Goal: Task Accomplishment & Management: Use online tool/utility

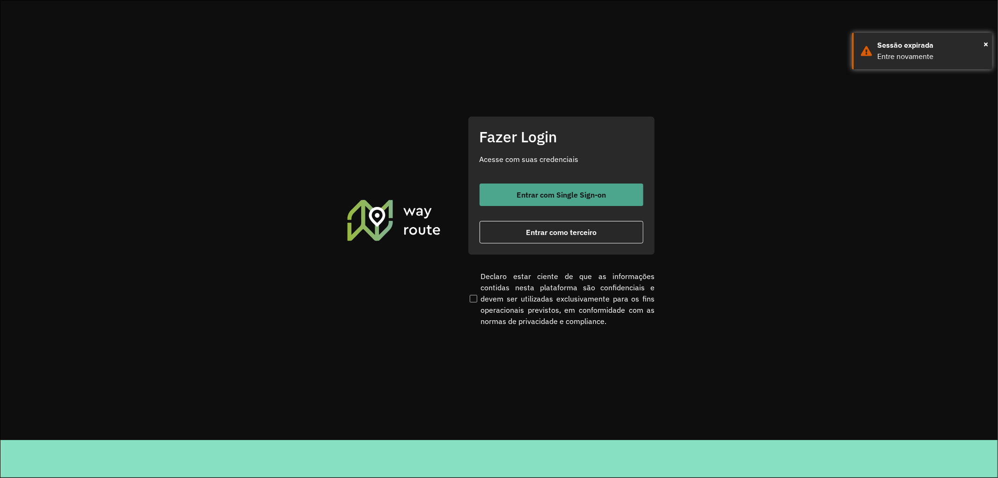
click at [528, 198] on span "Entrar com Single Sign-on" at bounding box center [560, 194] width 89 height 7
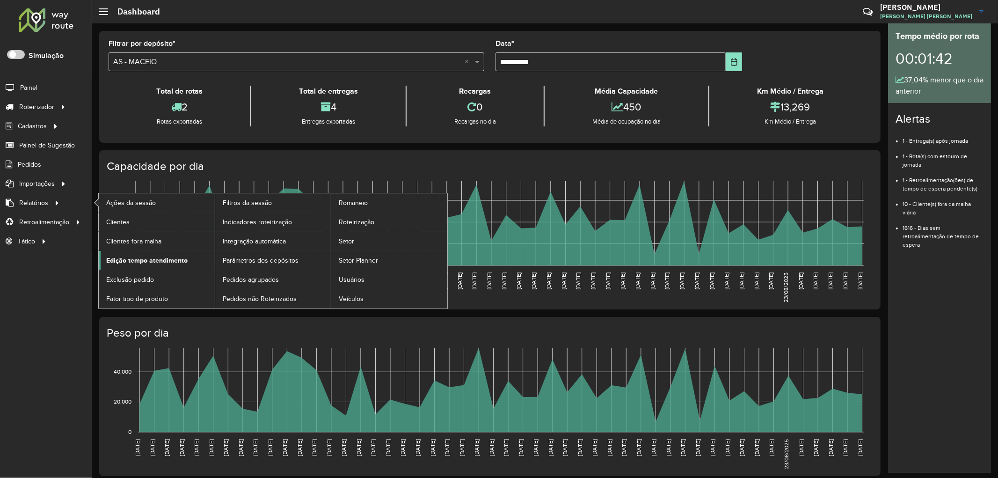
click at [157, 259] on span "Edição tempo atendimento" at bounding box center [146, 260] width 81 height 10
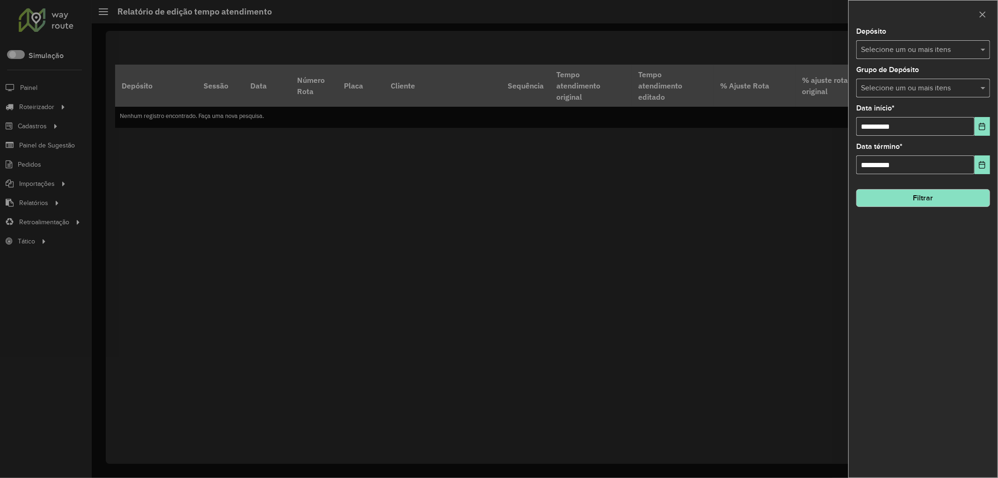
click at [885, 51] on input "text" at bounding box center [918, 49] width 120 height 11
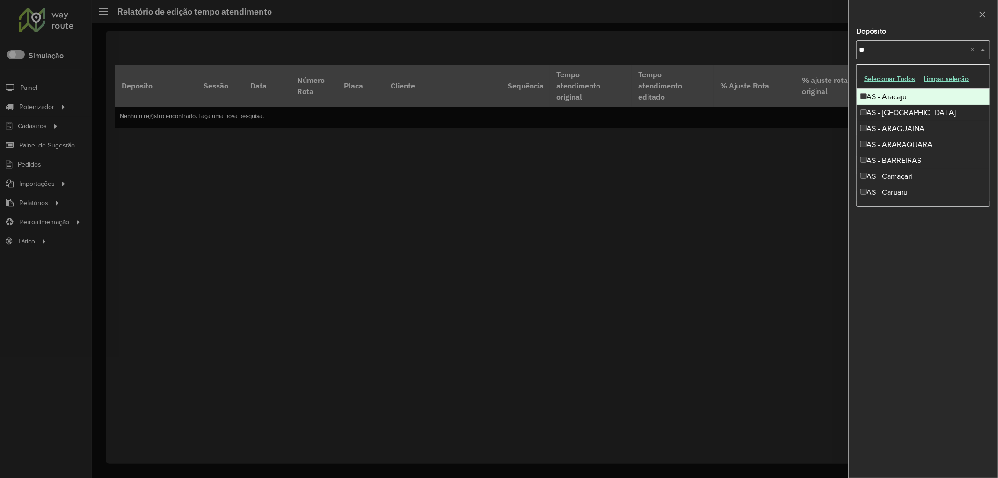
type input "***"
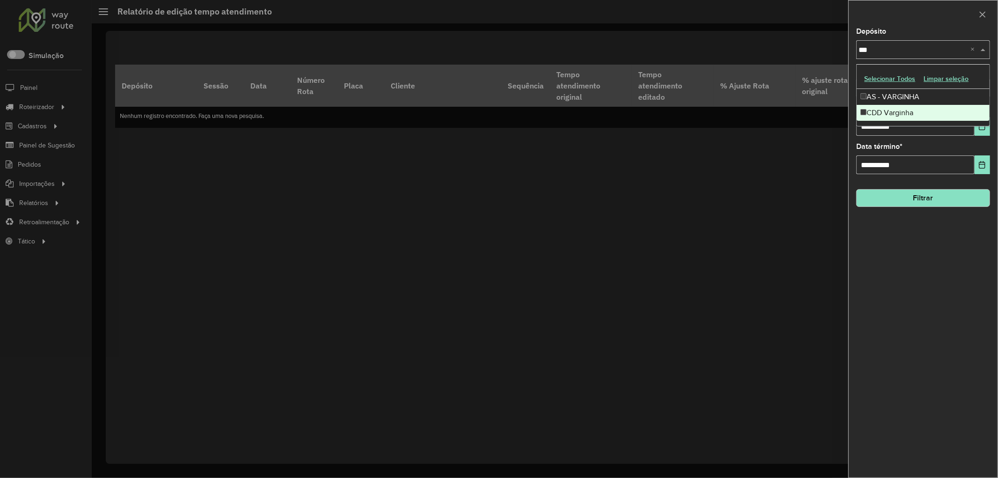
click at [882, 105] on div "CDD Varginha" at bounding box center [922, 113] width 133 height 16
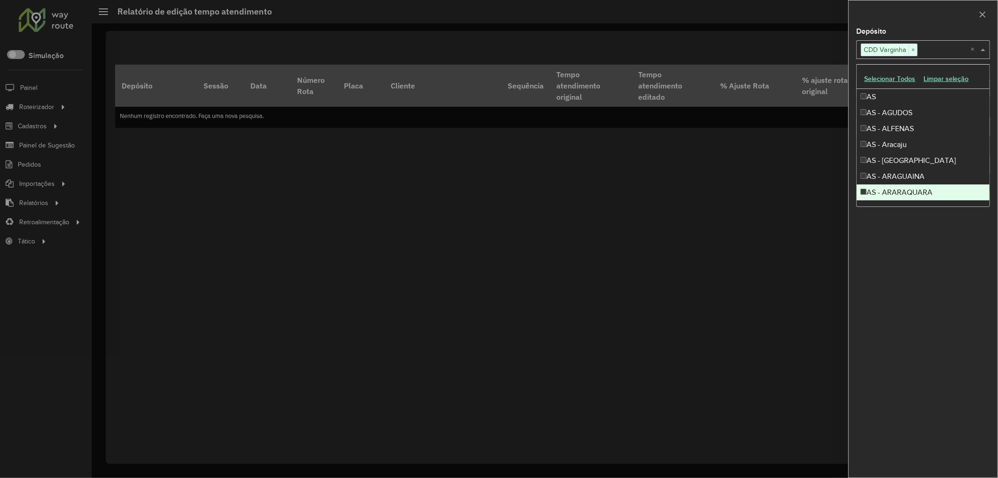
click at [989, 290] on div "**********" at bounding box center [922, 252] width 149 height 449
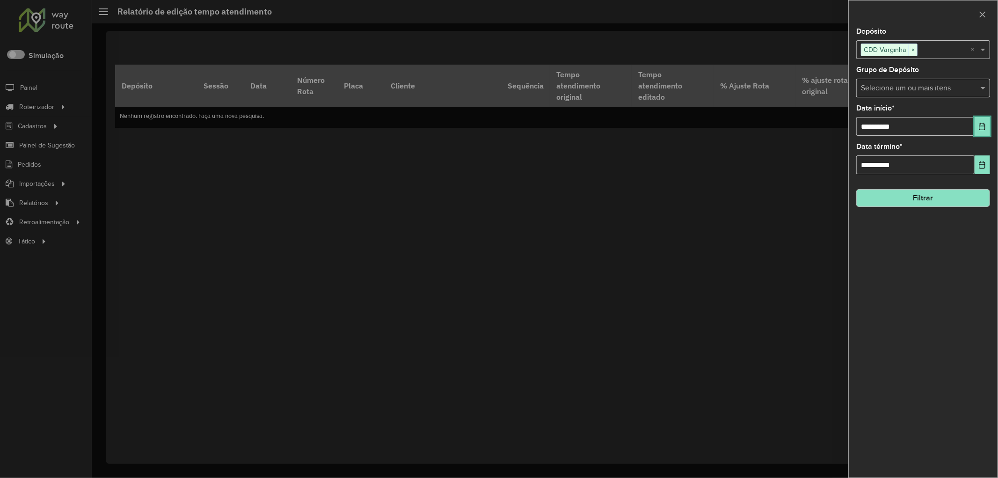
click at [987, 120] on button "Choose Date" at bounding box center [981, 126] width 15 height 19
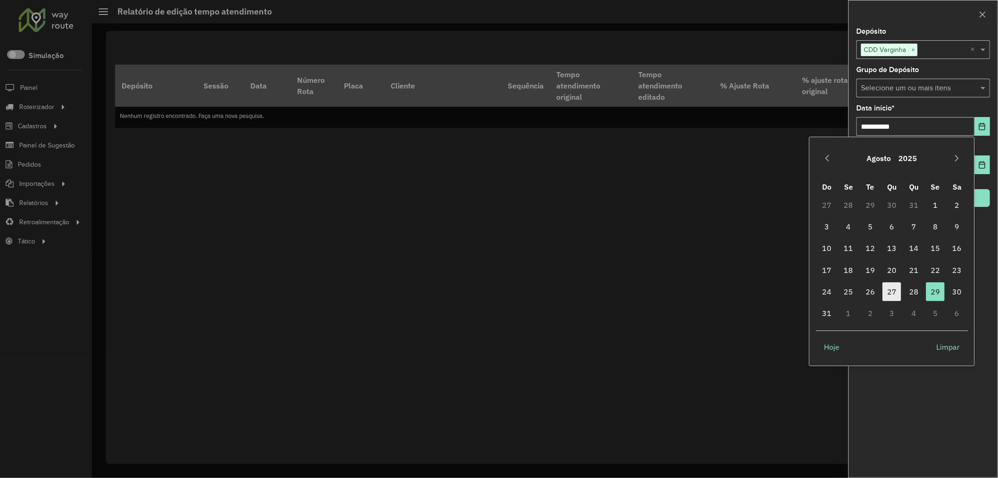
click at [897, 295] on span "27" at bounding box center [891, 291] width 19 height 19
type input "**********"
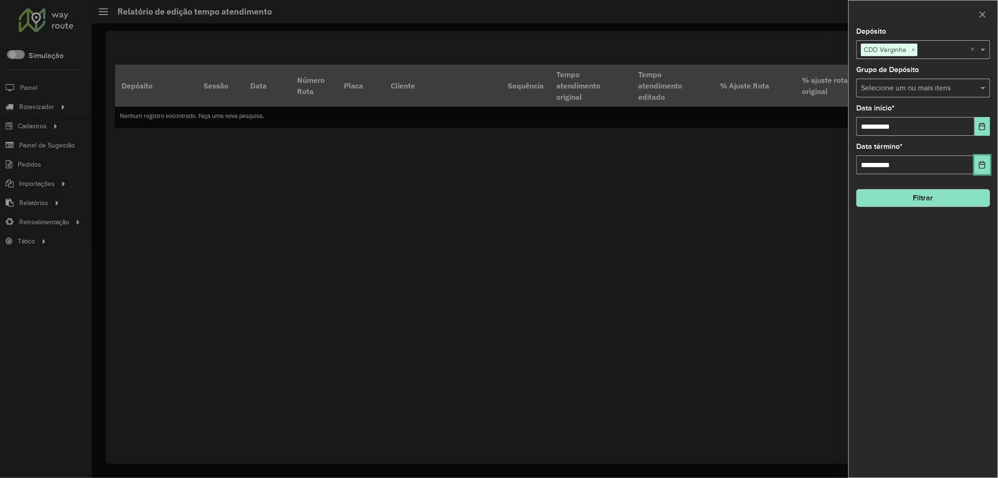
click at [980, 167] on icon "Choose Date" at bounding box center [981, 164] width 7 height 7
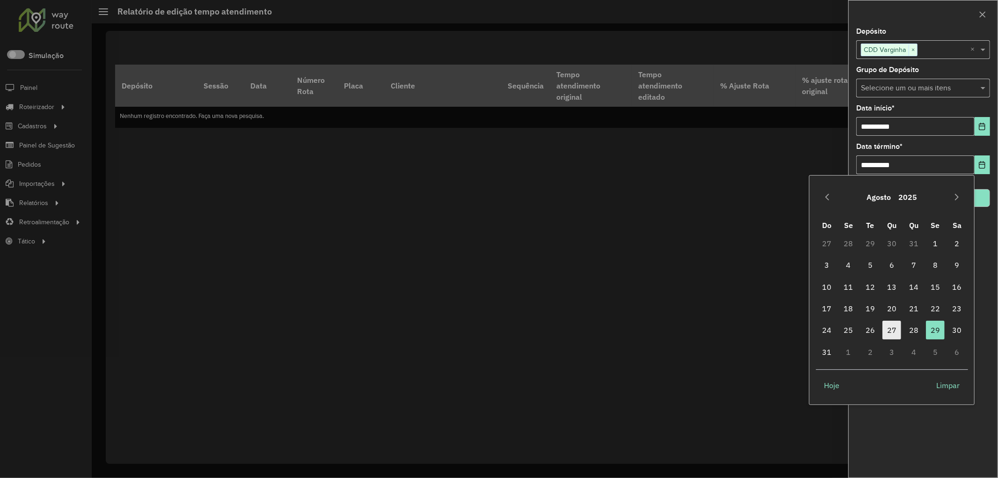
click at [886, 331] on span "27" at bounding box center [891, 329] width 19 height 19
type input "**********"
drag, startPoint x: 906, startPoint y: 384, endPoint x: 903, endPoint y: 370, distance: 13.5
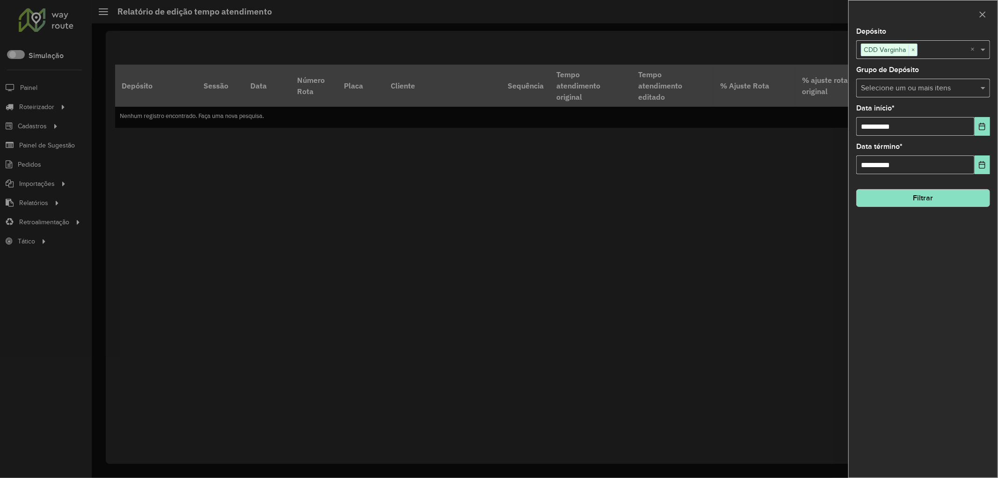
click at [898, 192] on button "Filtrar" at bounding box center [923, 198] width 134 height 18
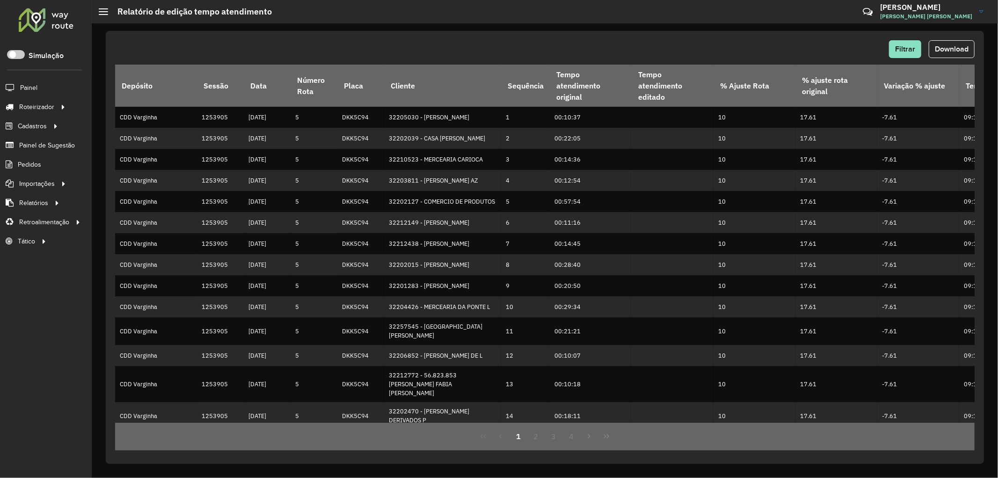
drag, startPoint x: 899, startPoint y: 419, endPoint x: 924, endPoint y: 420, distance: 25.3
click at [927, 429] on td "-7.61" at bounding box center [918, 442] width 82 height 27
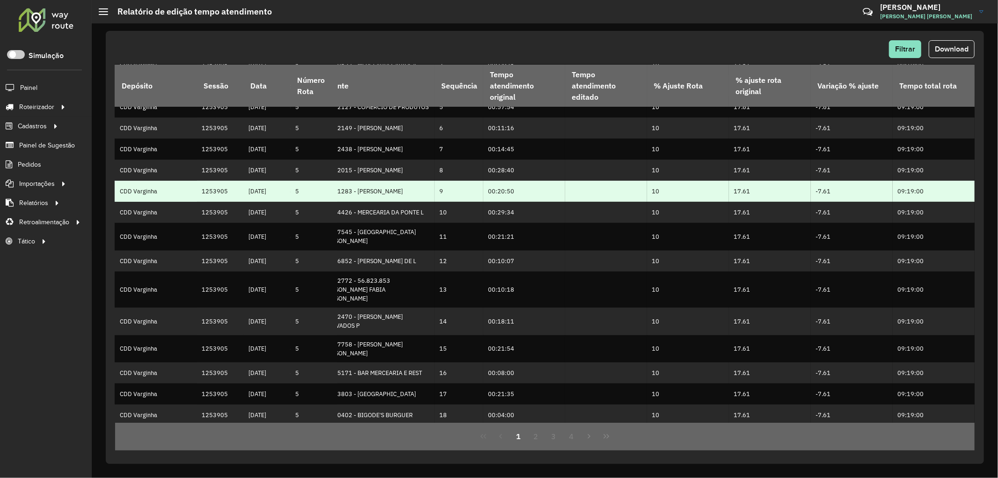
scroll to position [120, 69]
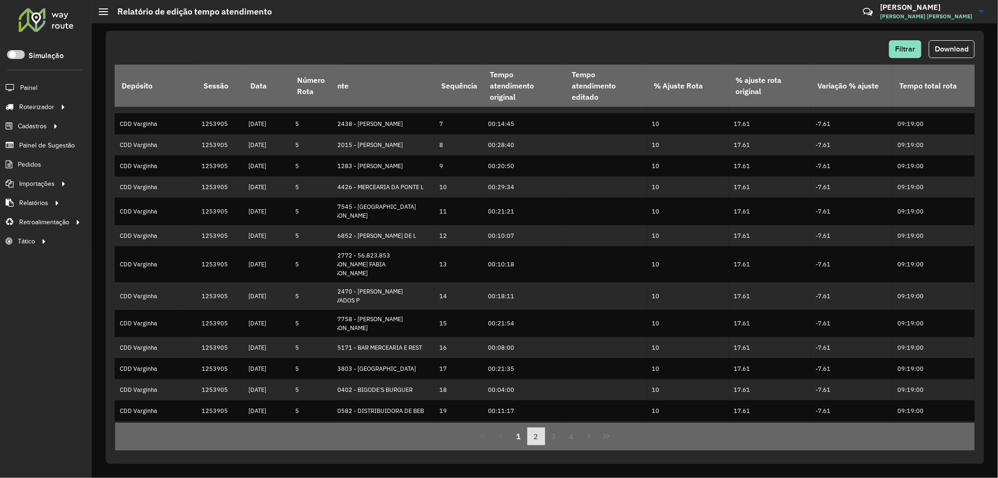
click at [538, 442] on button "2" at bounding box center [536, 436] width 18 height 18
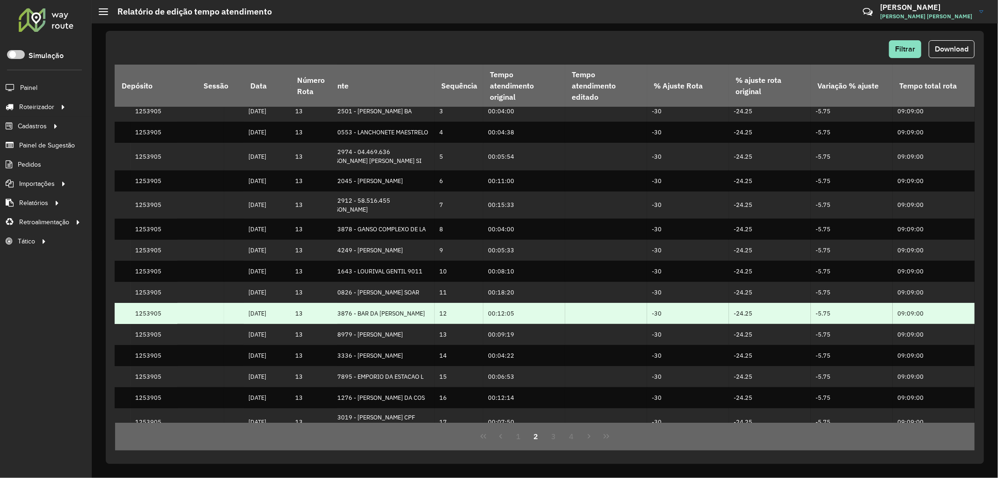
scroll to position [132, 69]
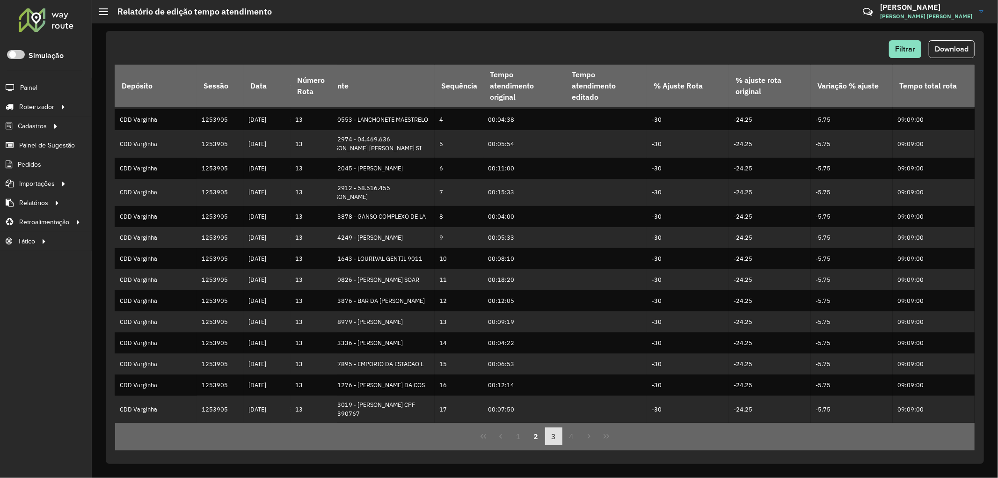
click at [550, 437] on button "3" at bounding box center [554, 436] width 18 height 18
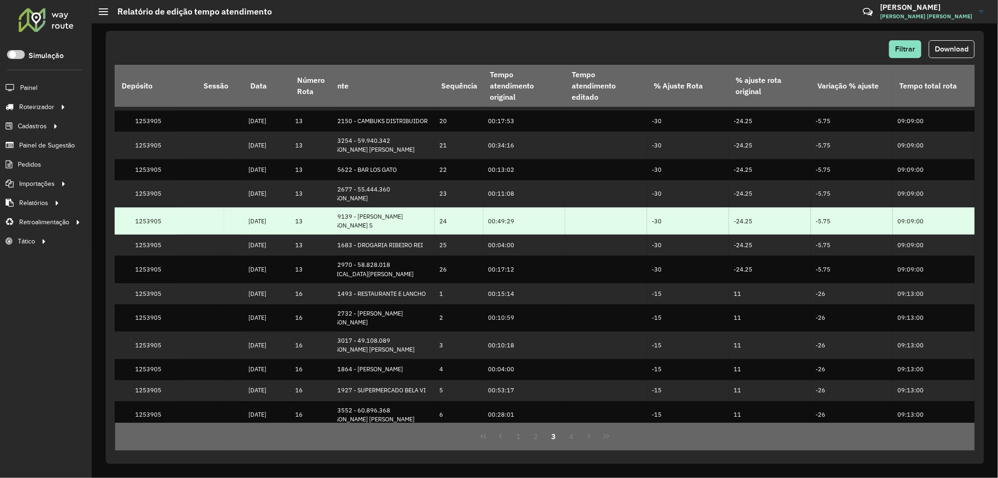
scroll to position [138, 69]
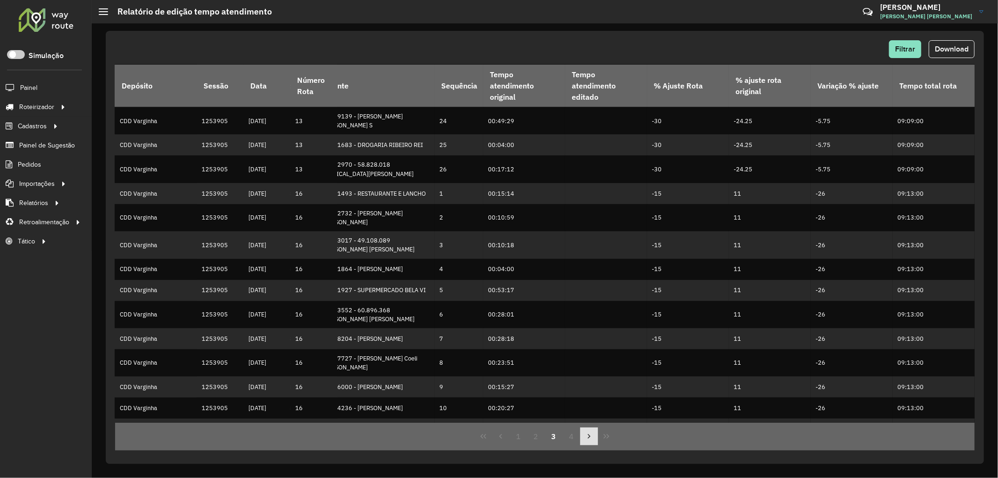
click at [584, 435] on button "Next Page" at bounding box center [589, 436] width 18 height 18
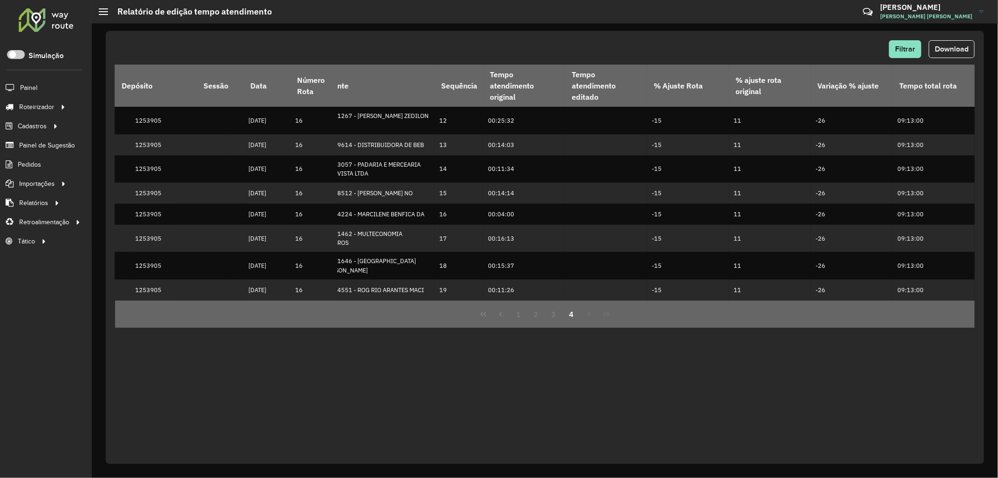
scroll to position [0, 66]
click at [586, 304] on div "1 2 3 4" at bounding box center [544, 314] width 859 height 28
click at [515, 305] on button "1" at bounding box center [518, 314] width 18 height 18
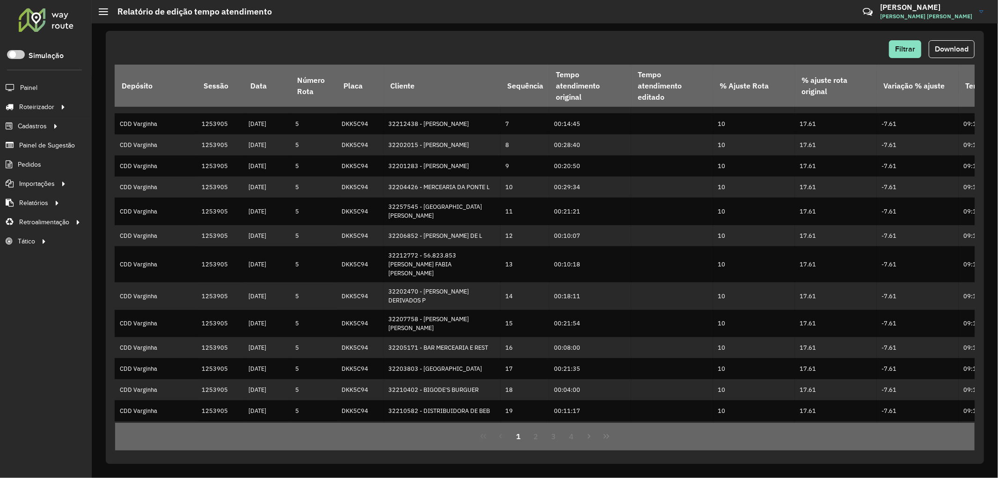
scroll to position [120, 0]
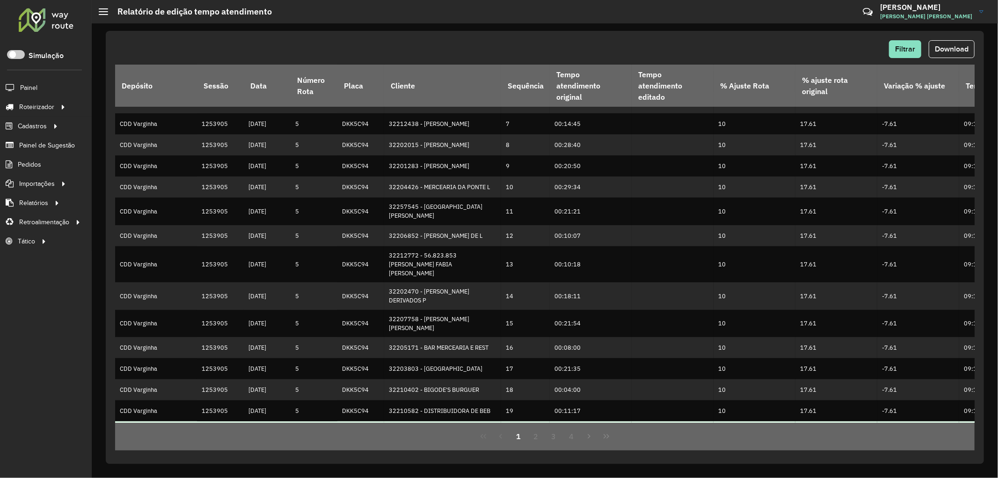
drag, startPoint x: 789, startPoint y: 419, endPoint x: 819, endPoint y: 418, distance: 30.4
click at [819, 421] on tr "CDD Varginha 1253905 27/08/2025 5 DKK5C94 32210227 - BAR E MERCEARIA PRIM 20 00…" at bounding box center [578, 431] width 926 height 21
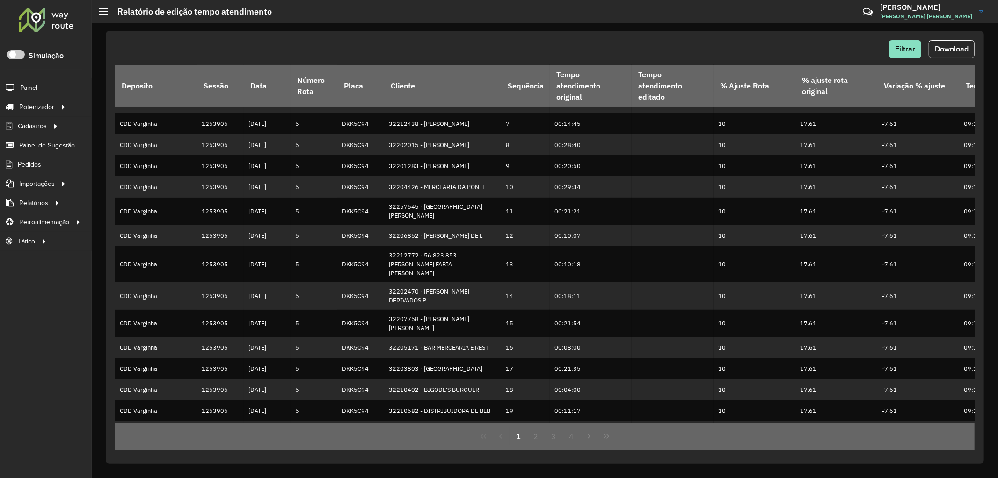
drag, startPoint x: 817, startPoint y: 441, endPoint x: 805, endPoint y: 430, distance: 15.9
click at [815, 440] on div "1 2 3 4" at bounding box center [544, 436] width 859 height 28
